Goal: Task Accomplishment & Management: Manage account settings

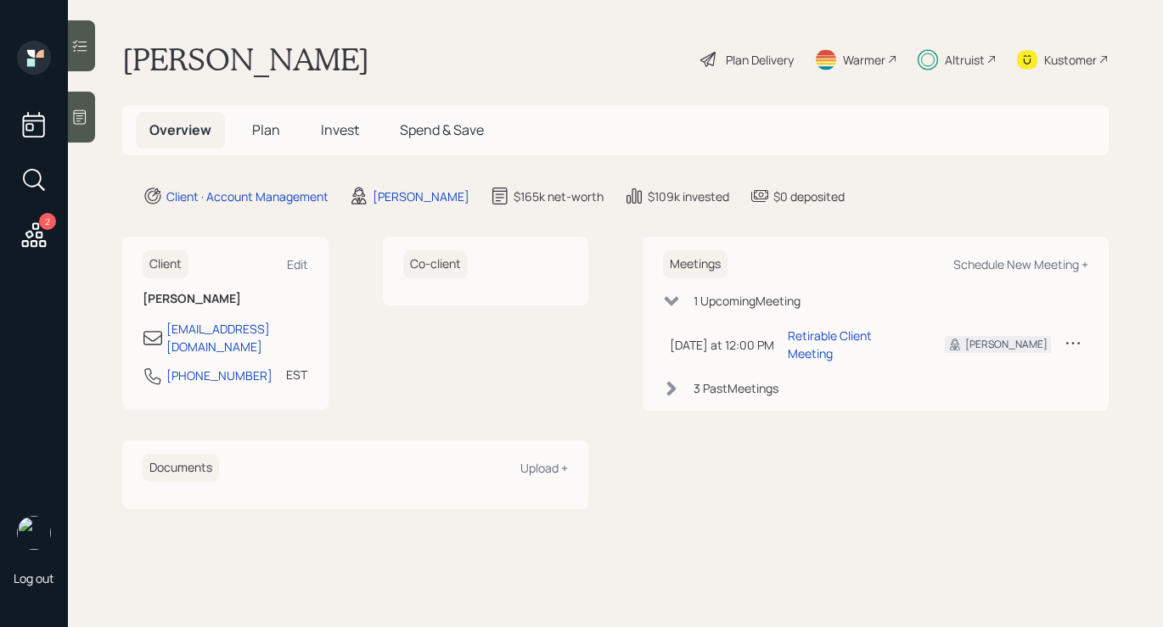
click at [731, 60] on div "Plan Delivery" at bounding box center [760, 60] width 68 height 18
click at [982, 58] on div "Altruist" at bounding box center [965, 60] width 40 height 18
click at [957, 51] on div "Altruist" at bounding box center [965, 60] width 40 height 18
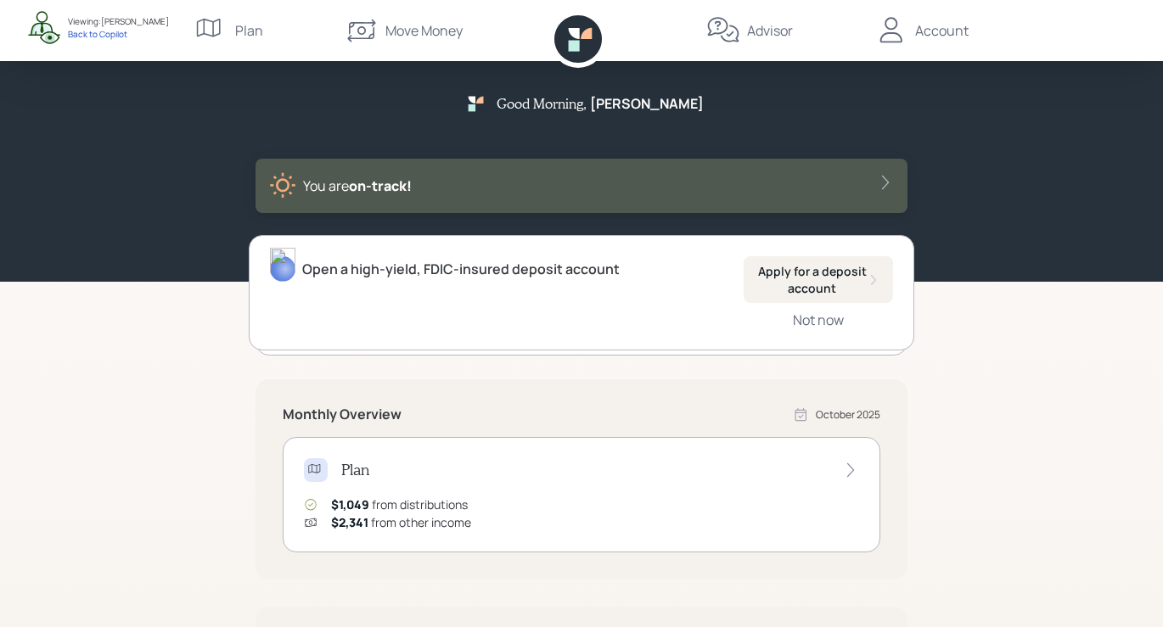
click at [871, 170] on div "You are on‑track!" at bounding box center [581, 186] width 652 height 54
click at [877, 185] on icon at bounding box center [885, 182] width 17 height 17
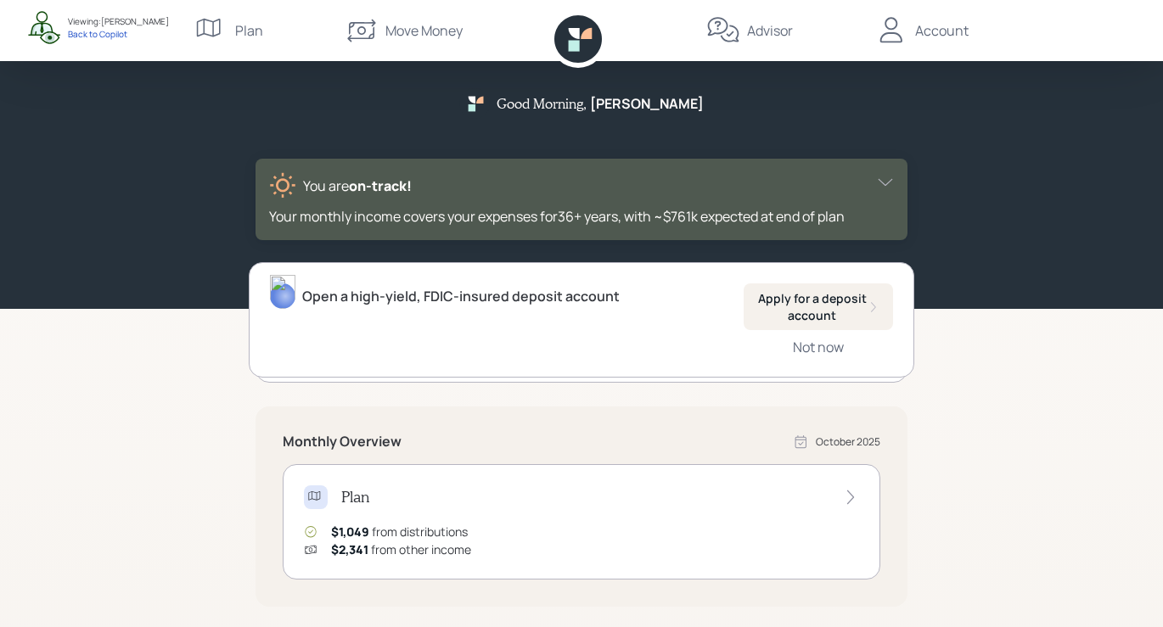
click at [877, 185] on icon at bounding box center [885, 182] width 17 height 17
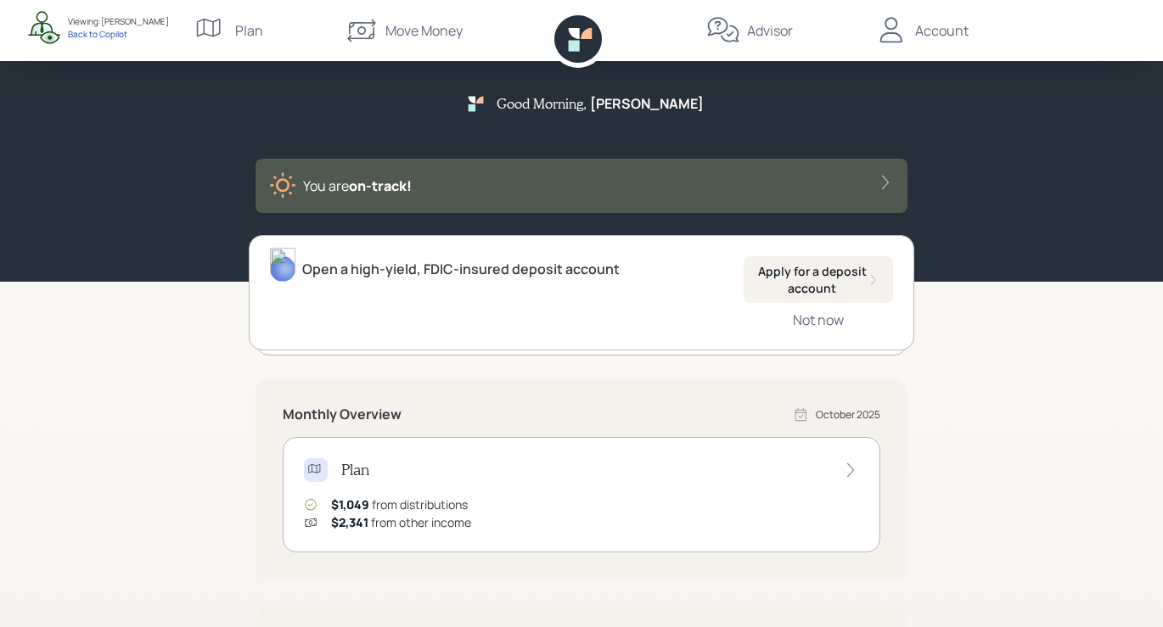
click at [934, 30] on div "Account" at bounding box center [941, 30] width 53 height 20
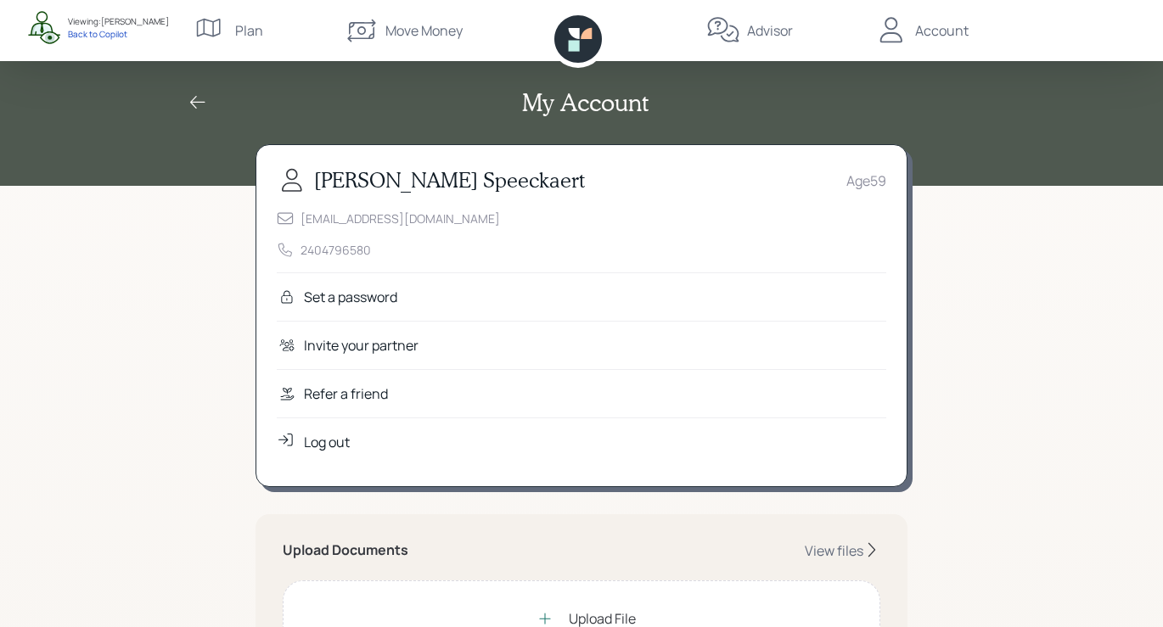
click at [208, 98] on div "My Account" at bounding box center [581, 102] width 815 height 29
click at [201, 96] on icon at bounding box center [198, 103] width 20 height 20
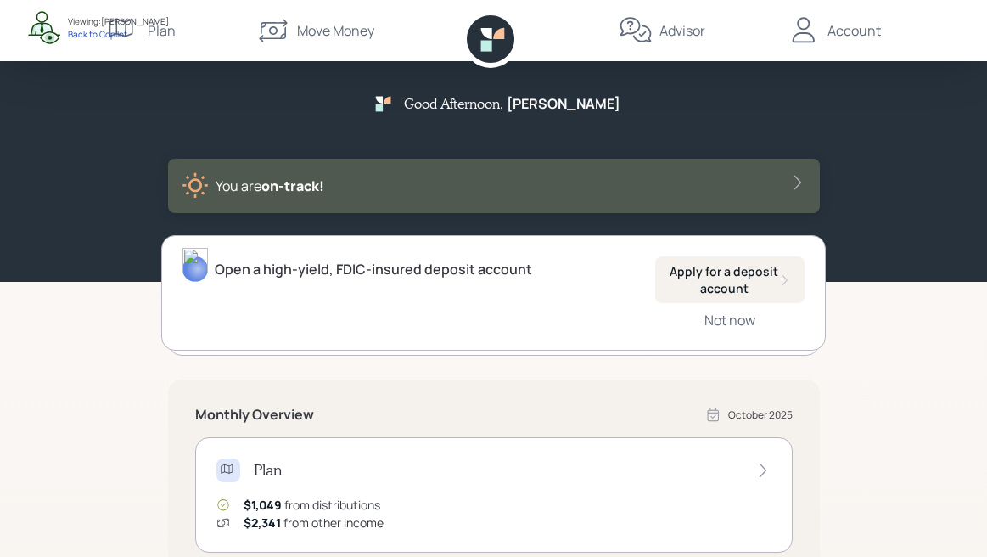
click at [675, 35] on div "Advisor" at bounding box center [682, 30] width 46 height 20
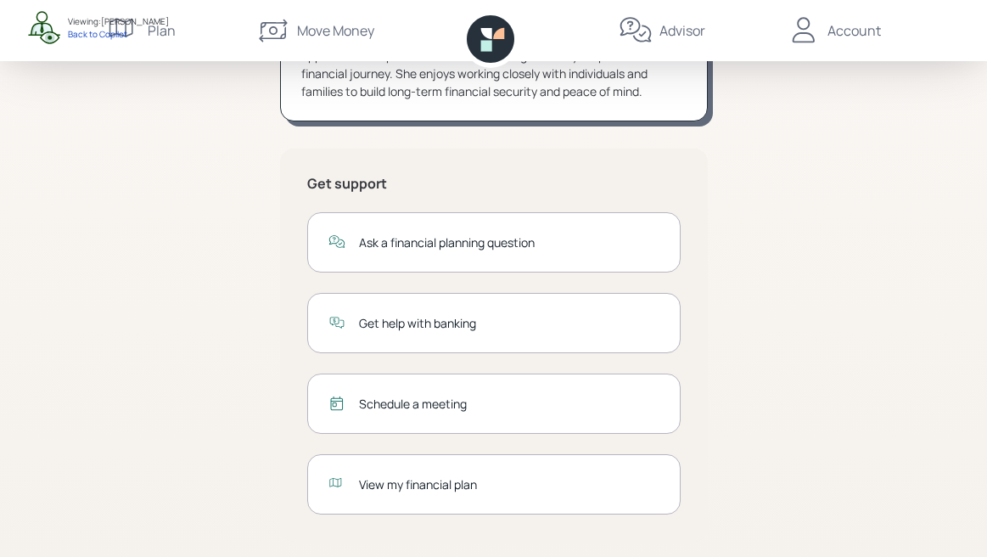
scroll to position [295, 0]
click at [801, 42] on icon at bounding box center [803, 29] width 22 height 25
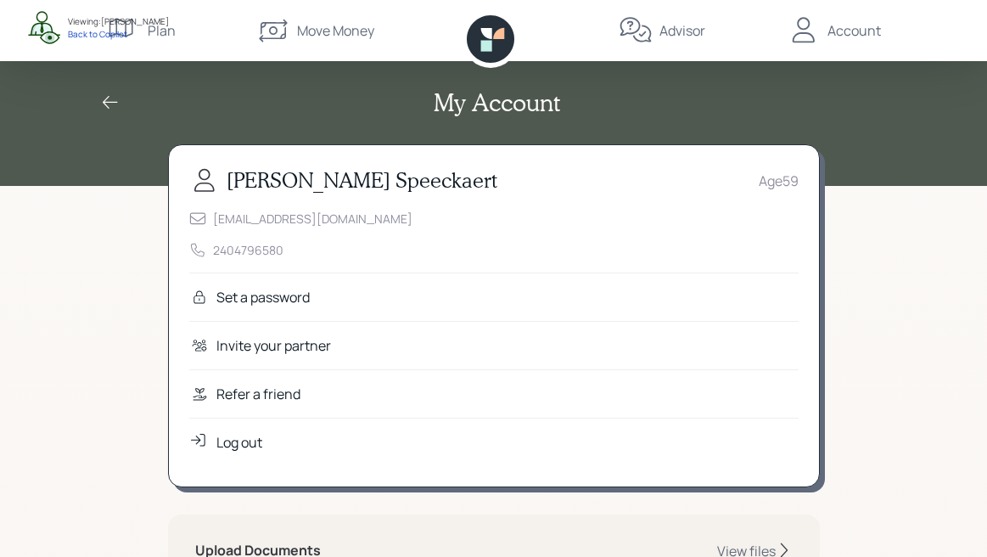
click at [249, 396] on div "Refer a friend" at bounding box center [258, 394] width 84 height 20
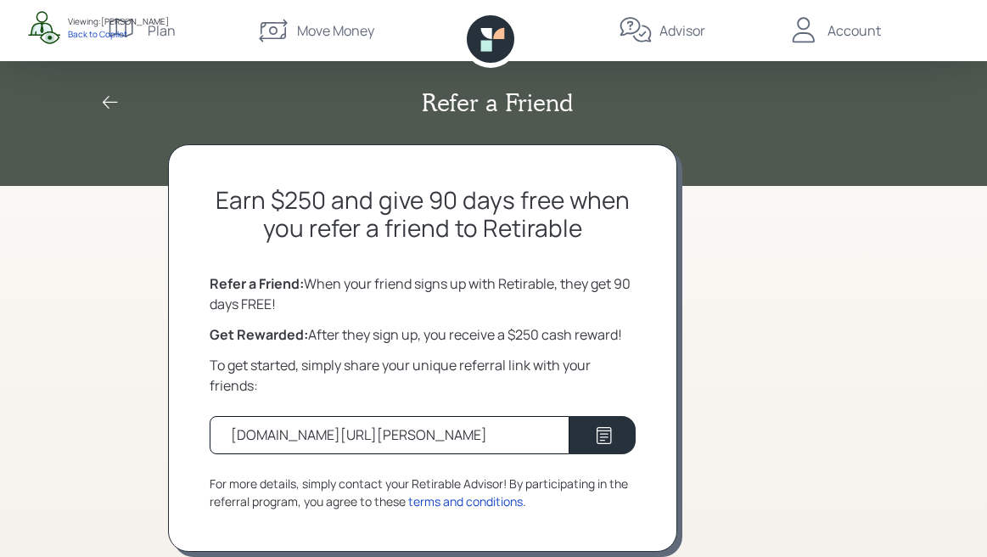
scroll to position [23, 0]
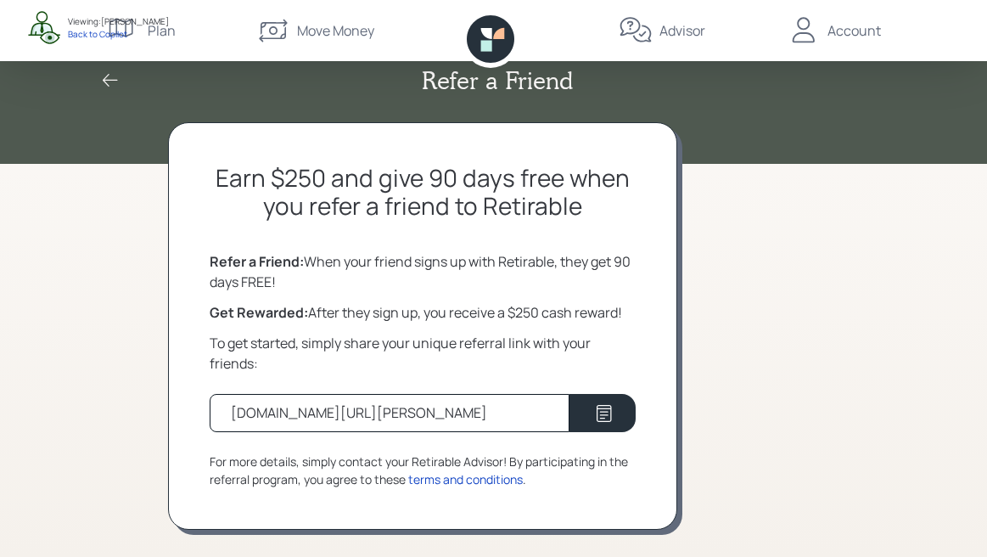
click at [499, 28] on icon at bounding box center [491, 39] width 48 height 48
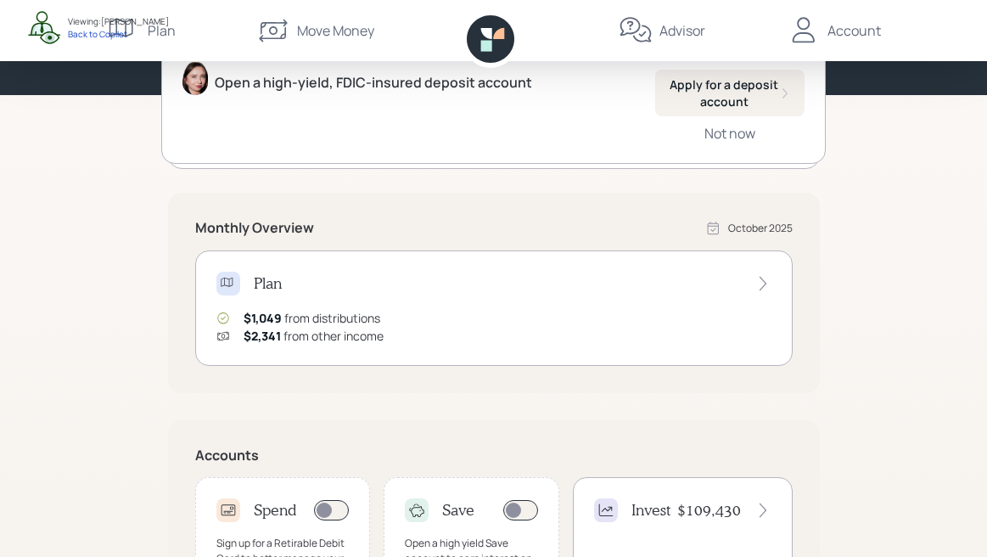
scroll to position [352, 0]
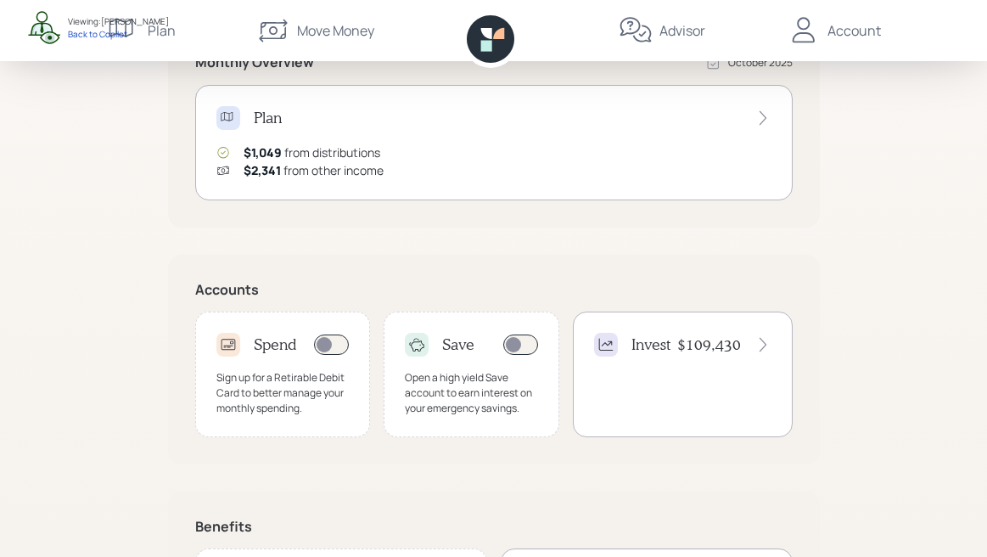
click at [719, 355] on div "Invest $109,430" at bounding box center [682, 345] width 177 height 24
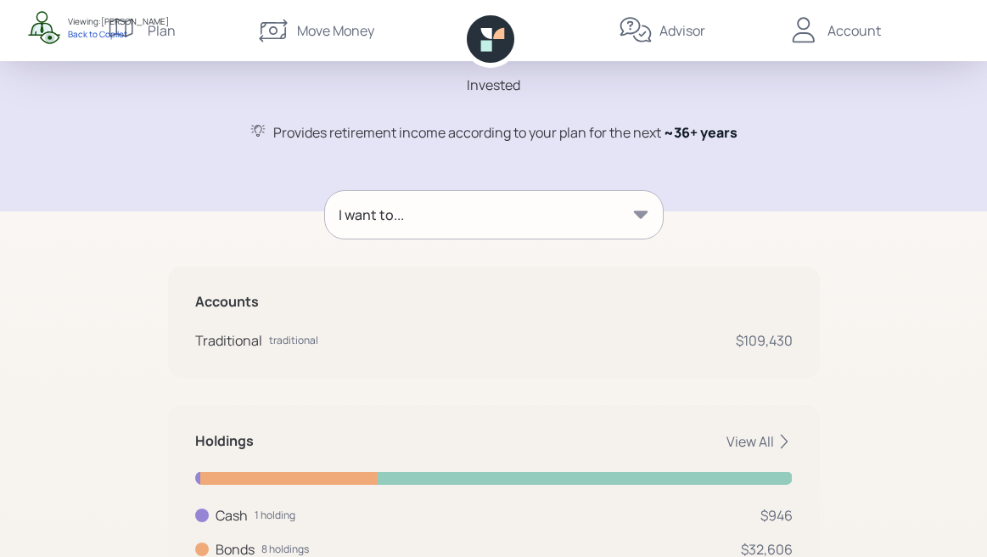
scroll to position [92, 0]
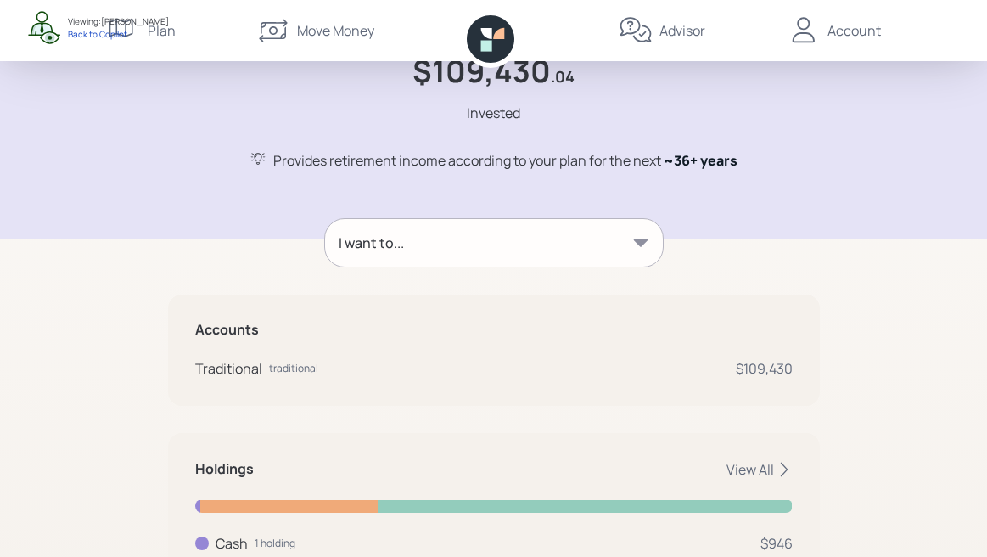
click at [648, 251] on div "I want to..." at bounding box center [494, 243] width 338 height 48
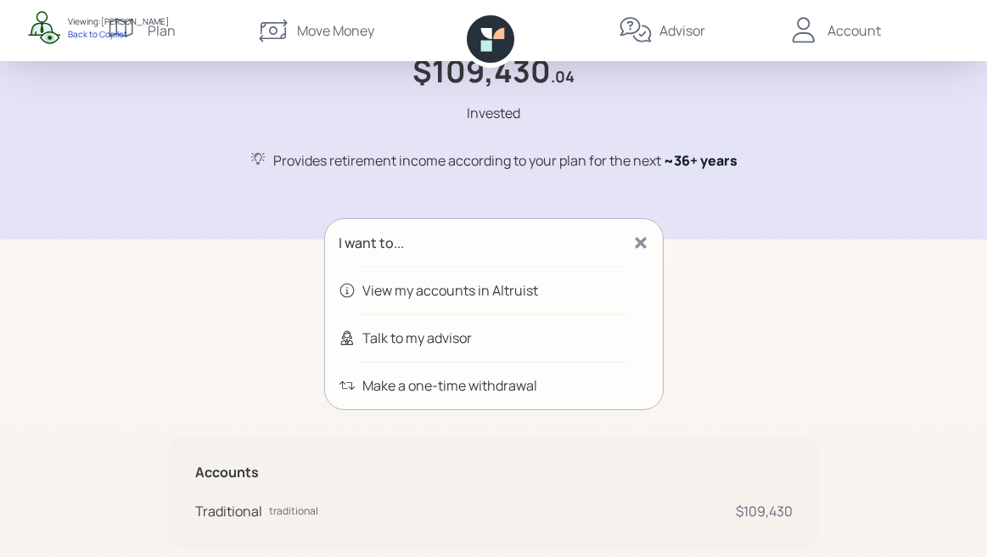
click at [805, 300] on div "I want to... View my accounts in Altruist Talk to my advisor Make a one-time wi…" at bounding box center [494, 504] width 652 height 573
click at [641, 243] on icon at bounding box center [640, 242] width 11 height 11
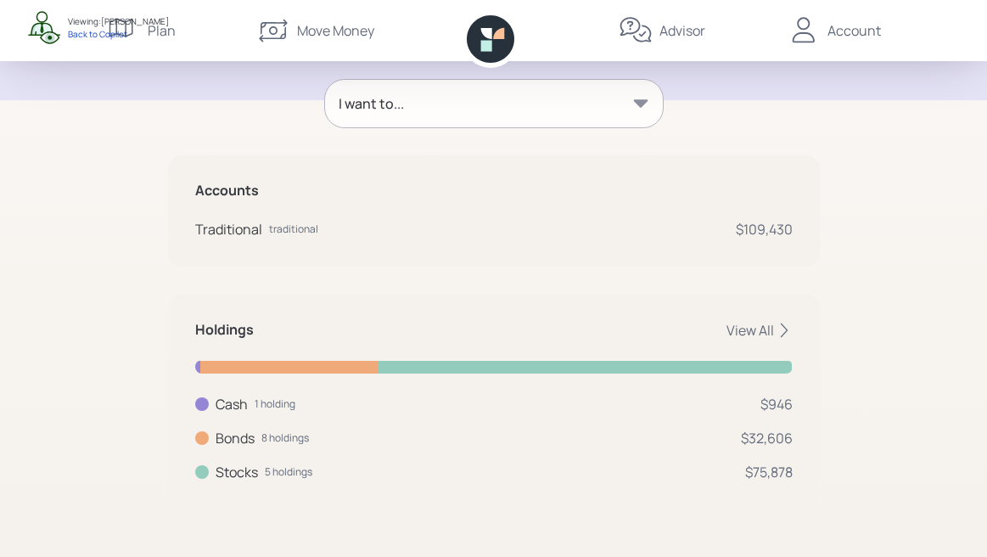
scroll to position [0, 0]
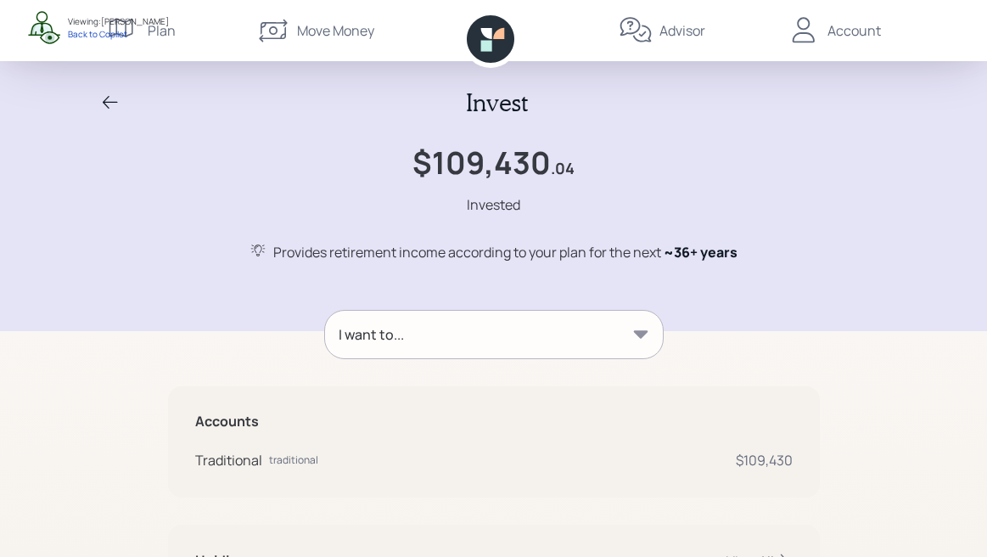
click at [485, 44] on icon at bounding box center [485, 45] width 11 height 11
